Goal: Task Accomplishment & Management: Complete application form

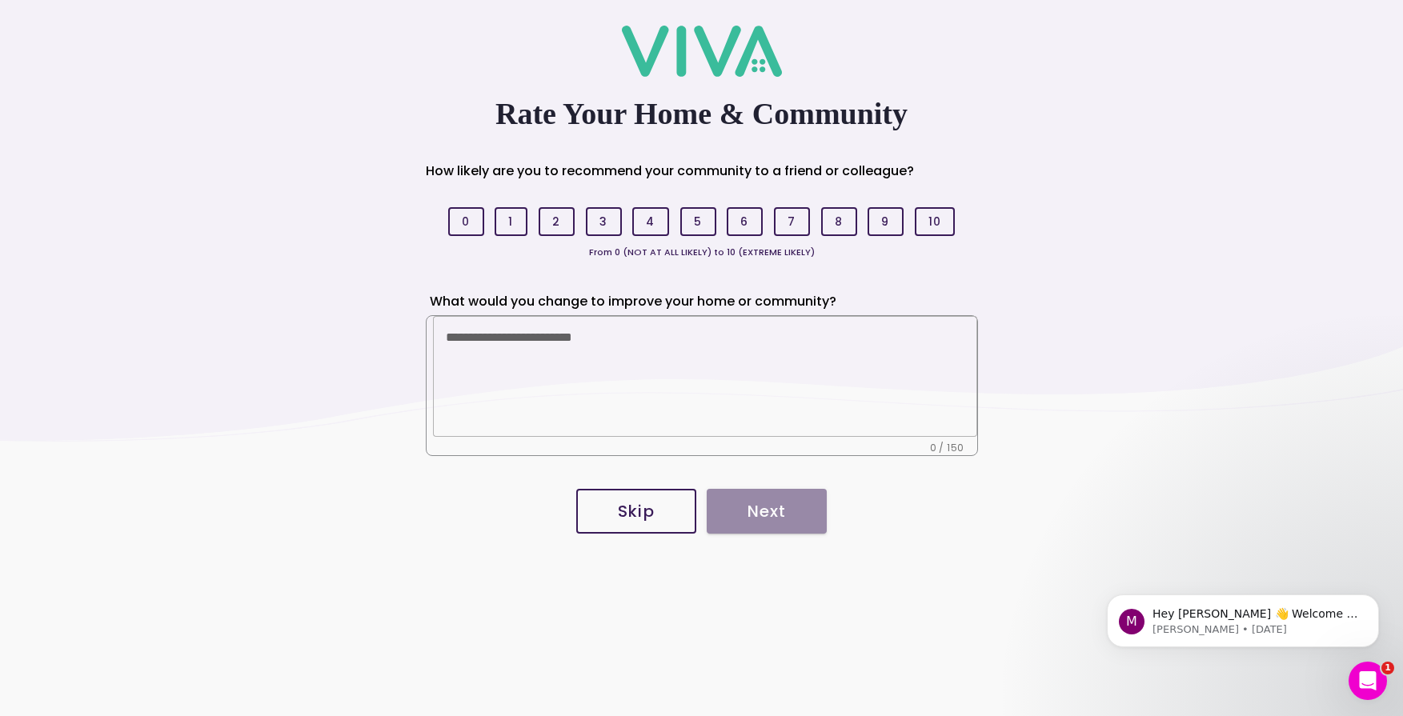
click at [0, 0] on slot "Skip" at bounding box center [0, 0] width 0 height 0
